Goal: Transaction & Acquisition: Download file/media

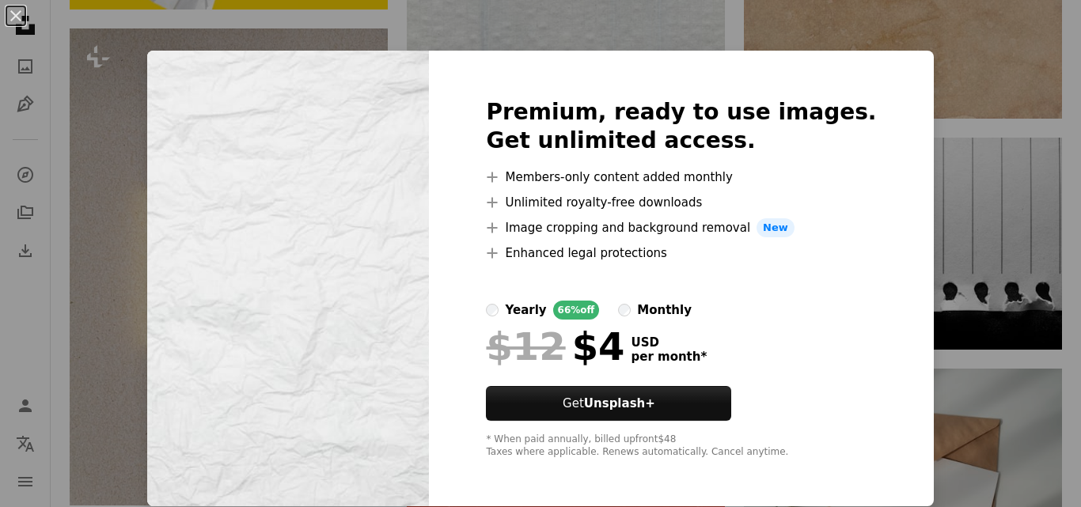
click at [939, 159] on div "An X shape Premium, ready to use images. Get unlimited access. A plus sign Memb…" at bounding box center [540, 253] width 1081 height 507
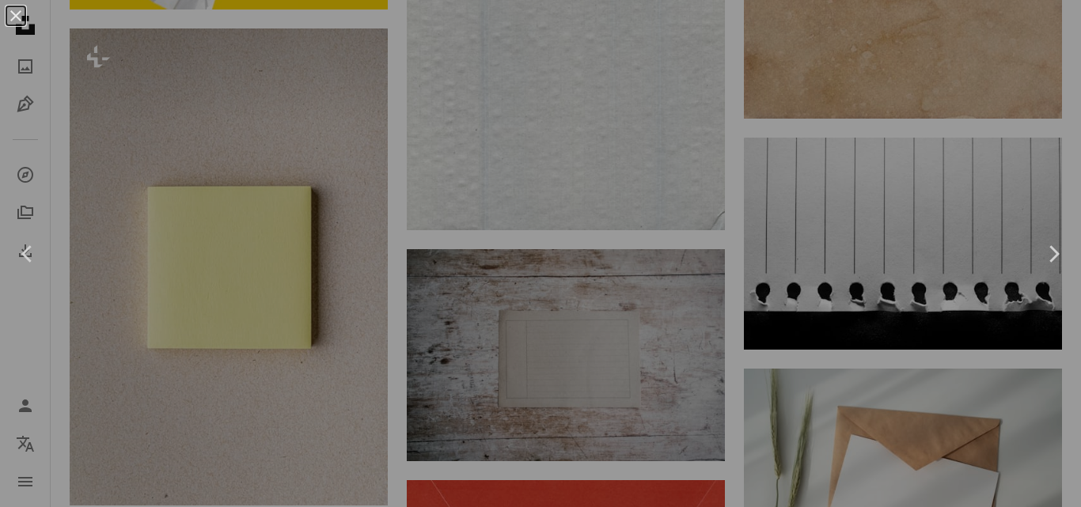
scroll to position [28725, 0]
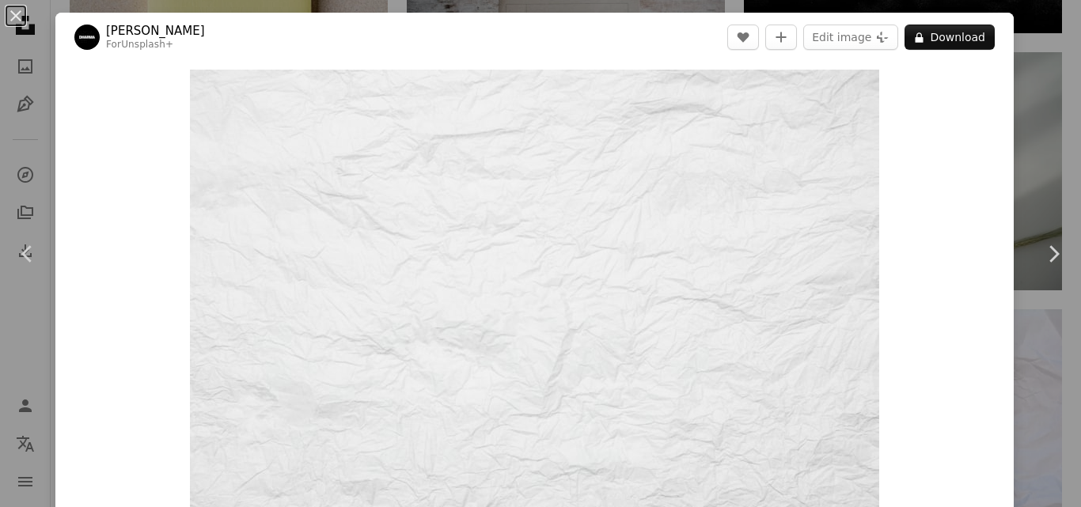
click at [9, 15] on button "An X shape" at bounding box center [15, 15] width 19 height 19
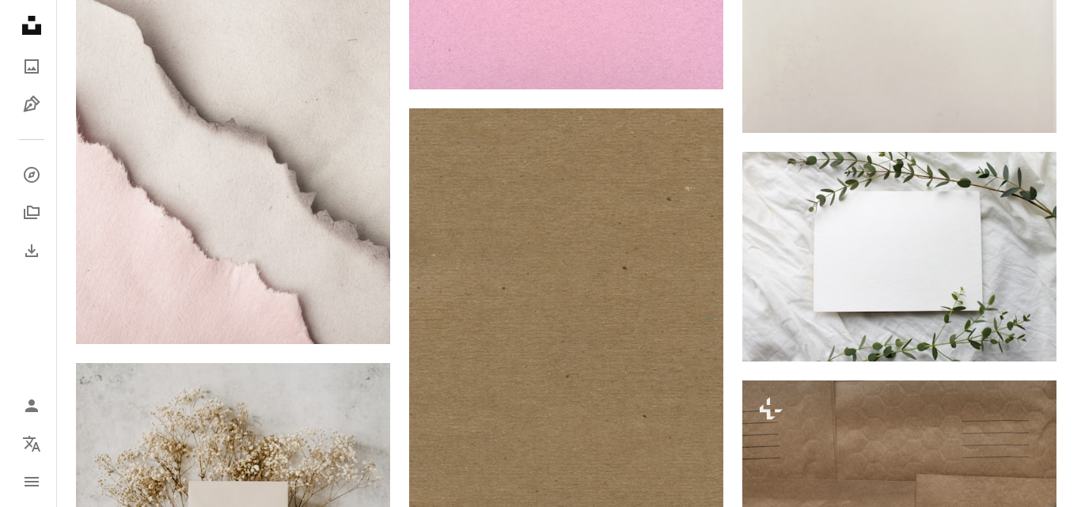
scroll to position [30387, 0]
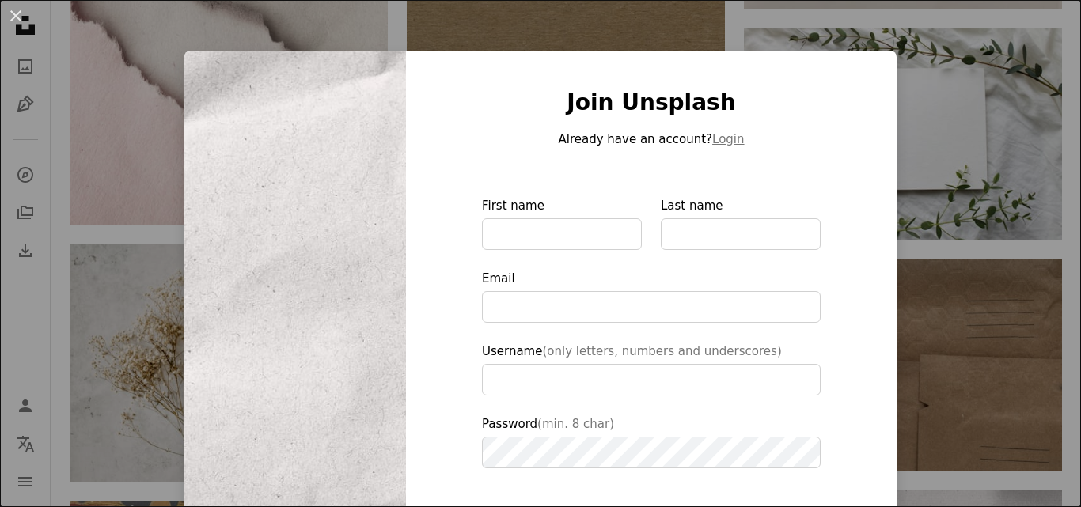
click at [20, 10] on button "An X shape" at bounding box center [15, 15] width 19 height 19
